Goal: Information Seeking & Learning: Find specific fact

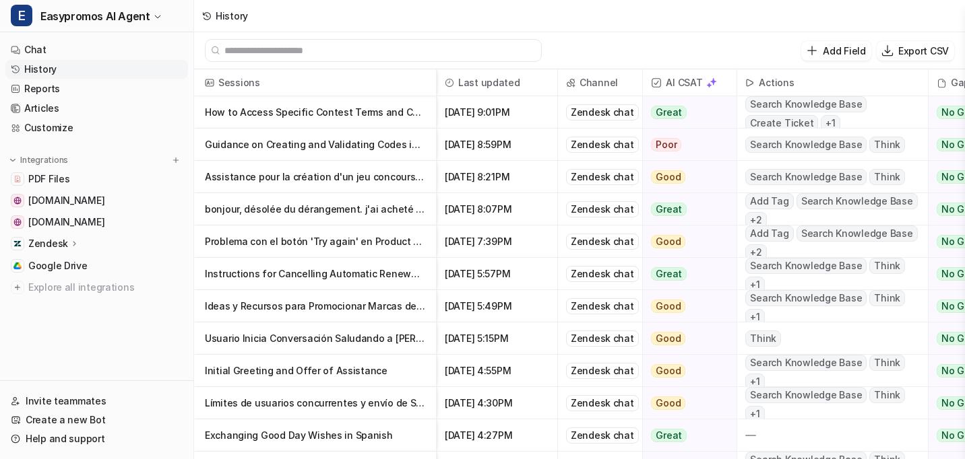
click at [48, 68] on link "History" at bounding box center [96, 69] width 183 height 19
click at [39, 105] on link "Articles" at bounding box center [96, 108] width 183 height 19
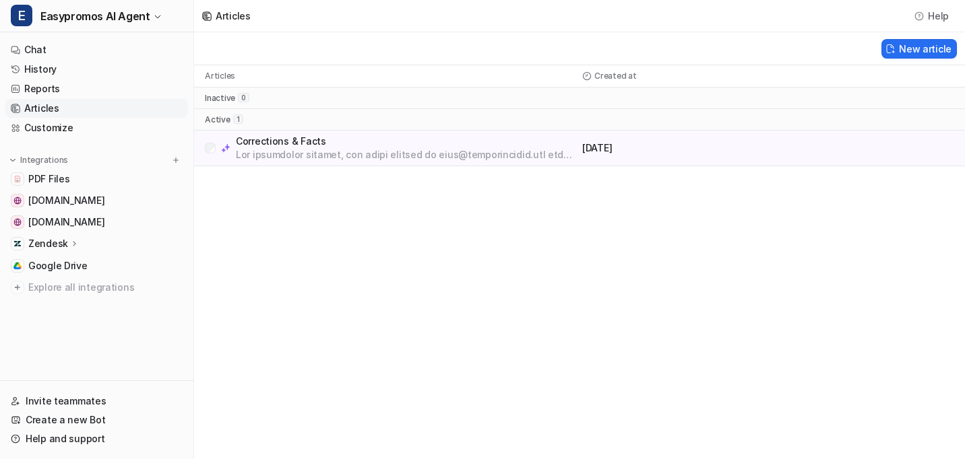
click at [338, 150] on p at bounding box center [406, 154] width 341 height 13
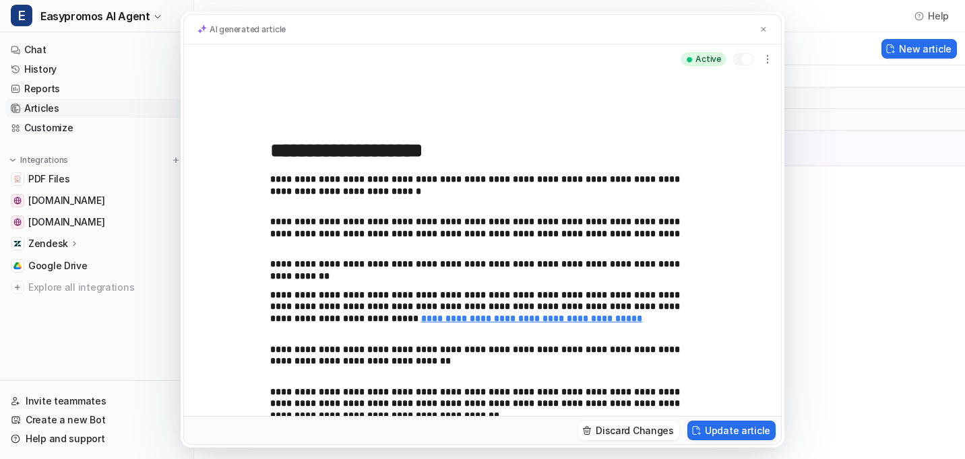
scroll to position [32, 0]
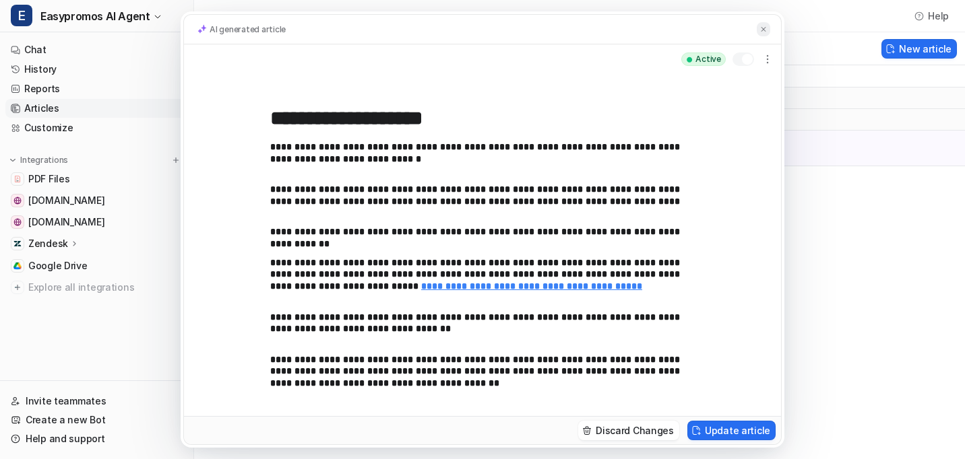
click at [764, 29] on img at bounding box center [763, 29] width 8 height 9
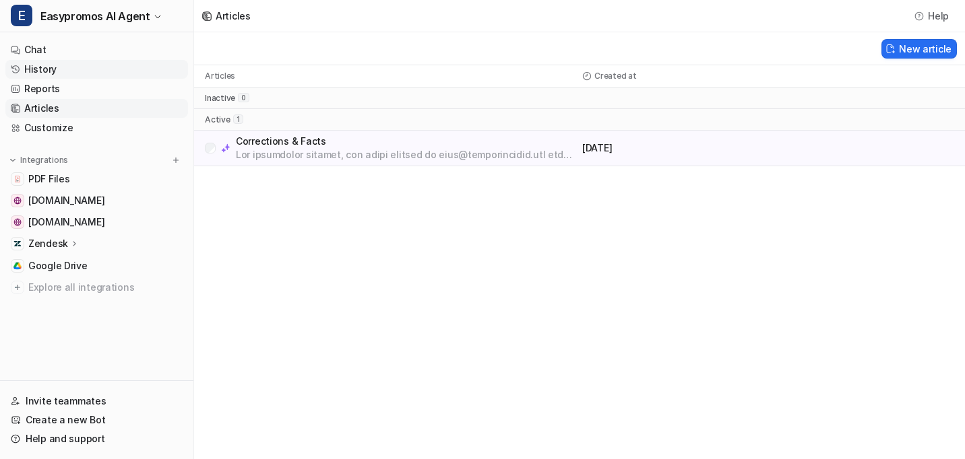
click at [37, 67] on link "History" at bounding box center [96, 69] width 183 height 19
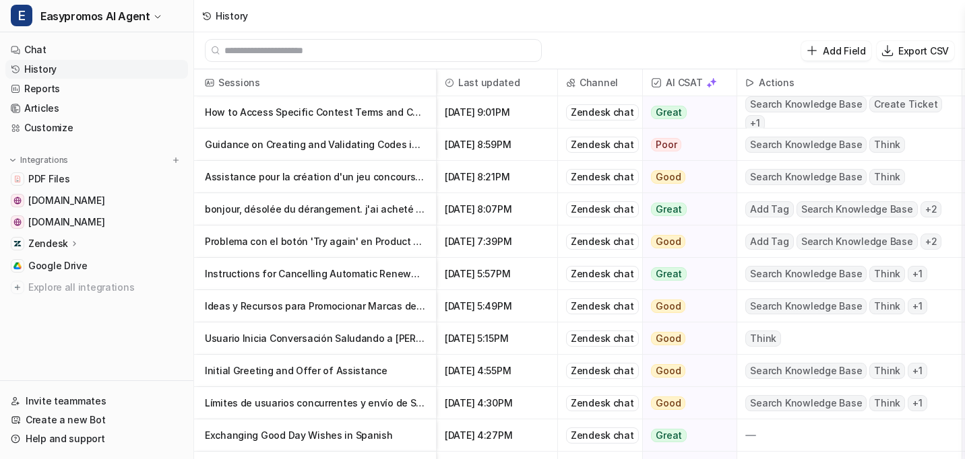
click at [323, 208] on p "bonjour, désolée du dérangement. j'ai acheté ce midi un menu enjooy au mc do de…" at bounding box center [315, 209] width 220 height 32
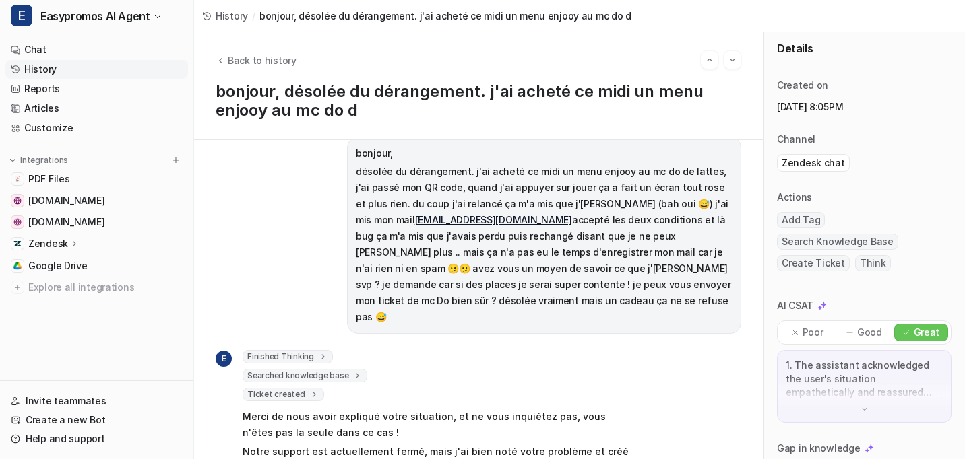
scroll to position [5, 0]
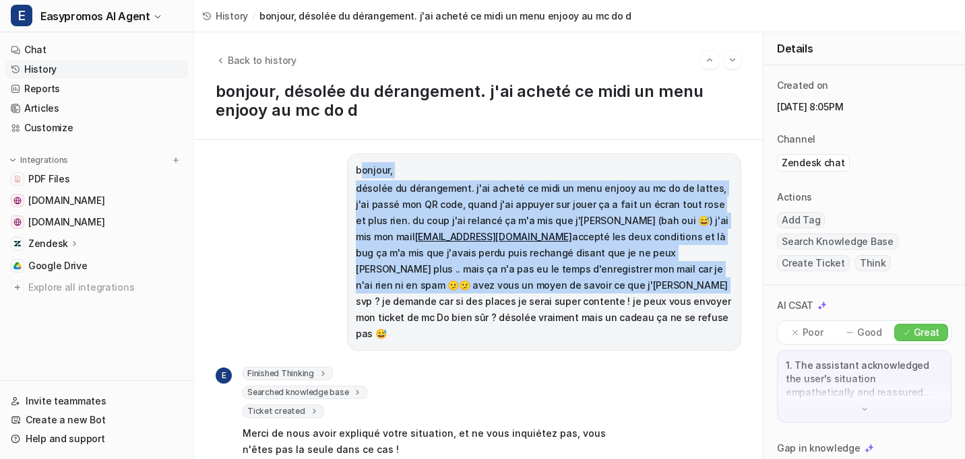
drag, startPoint x: 358, startPoint y: 167, endPoint x: 468, endPoint y: 279, distance: 156.3
click at [468, 279] on span "bonjour, désolée du dérangement. j'ai acheté ce midi un menu enjooy au mc do de…" at bounding box center [544, 252] width 377 height 181
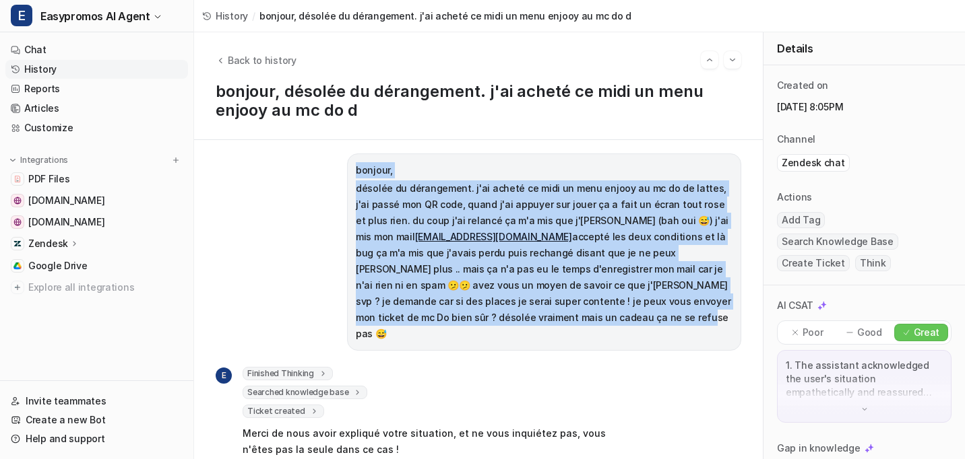
drag, startPoint x: 441, startPoint y: 315, endPoint x: 350, endPoint y: 171, distance: 170.8
click at [350, 170] on div "bonjour, désolée du dérangement. j'ai acheté ce midi un menu enjooy au mc do de…" at bounding box center [544, 252] width 394 height 197
copy span "bonjour, désolée du dérangement. j'ai acheté ce midi un menu enjooy au mc do de…"
